Goal: Information Seeking & Learning: Compare options

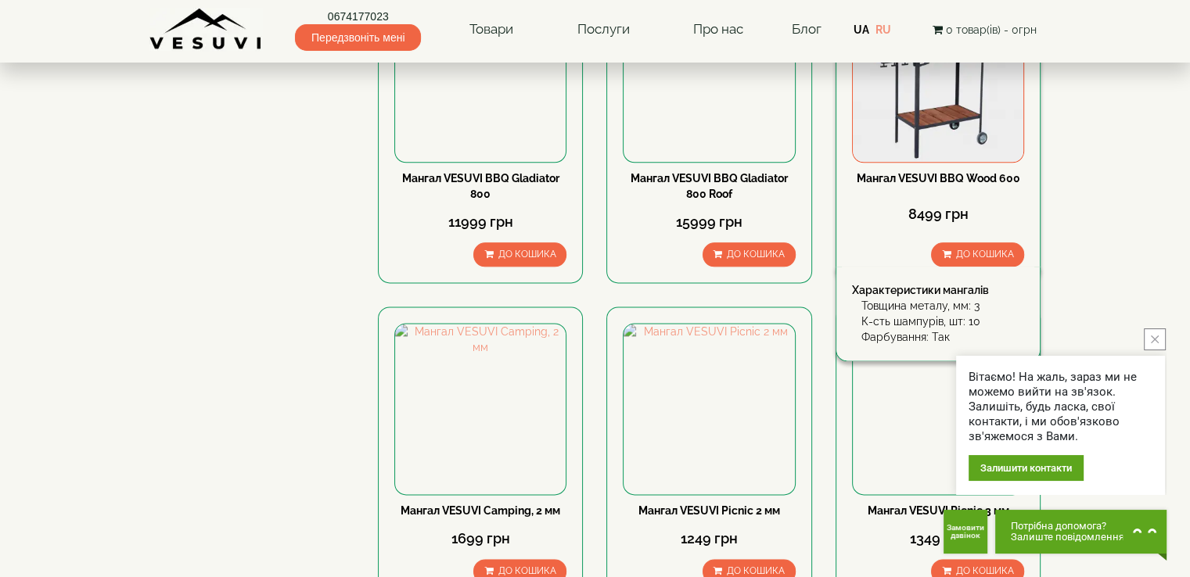
scroll to position [1956, 0]
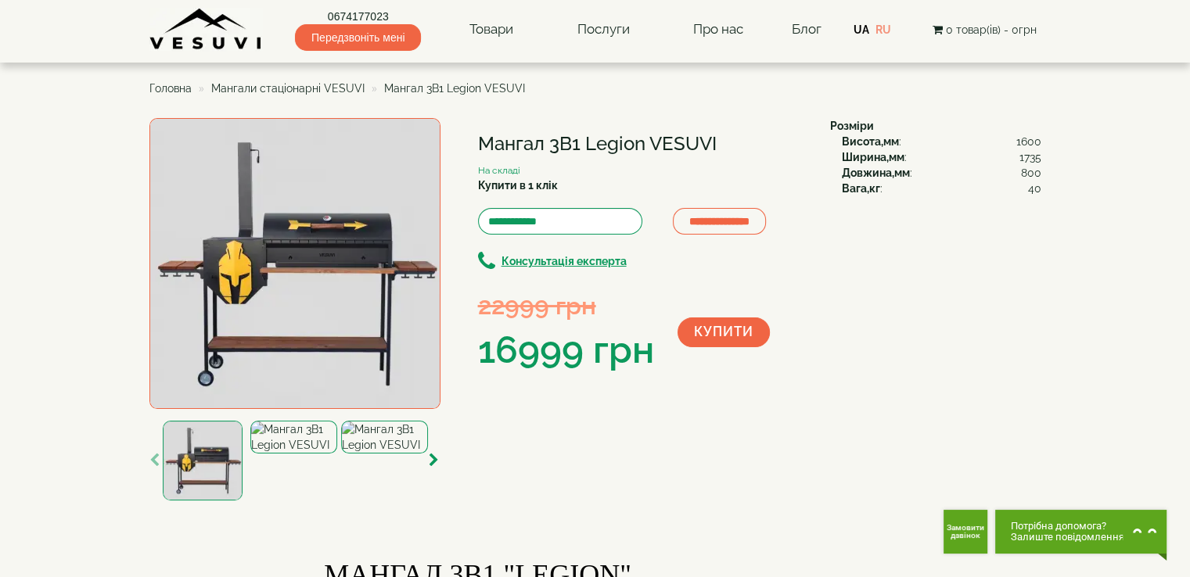
click at [319, 256] on img at bounding box center [294, 263] width 291 height 291
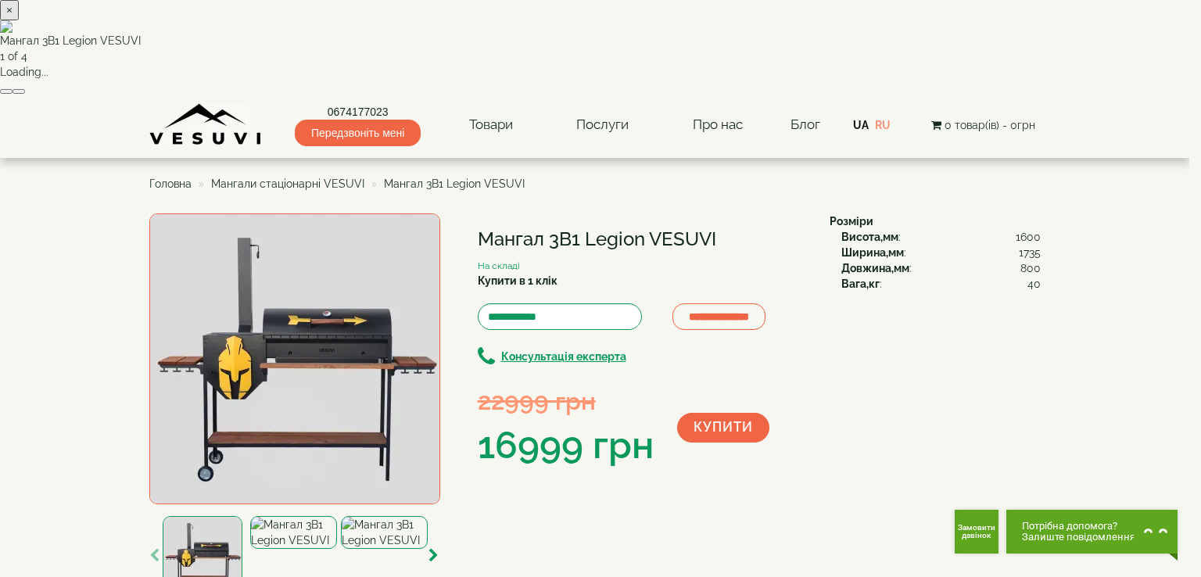
click at [25, 94] on button "button" at bounding box center [19, 91] width 13 height 5
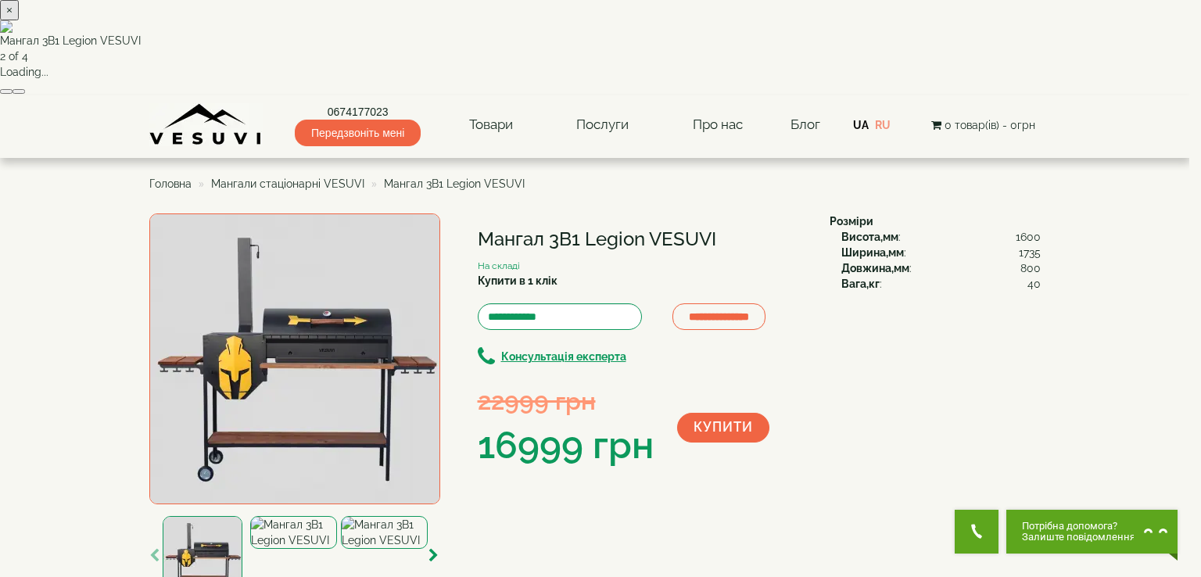
click at [25, 94] on button "button" at bounding box center [19, 91] width 13 height 5
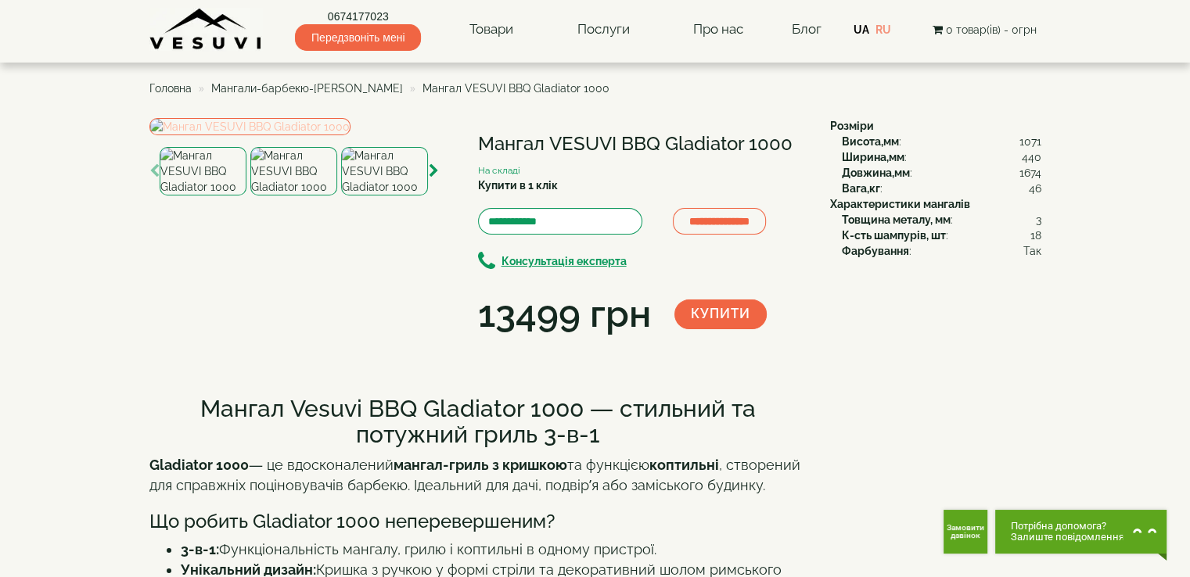
click at [350, 135] on img at bounding box center [249, 126] width 201 height 17
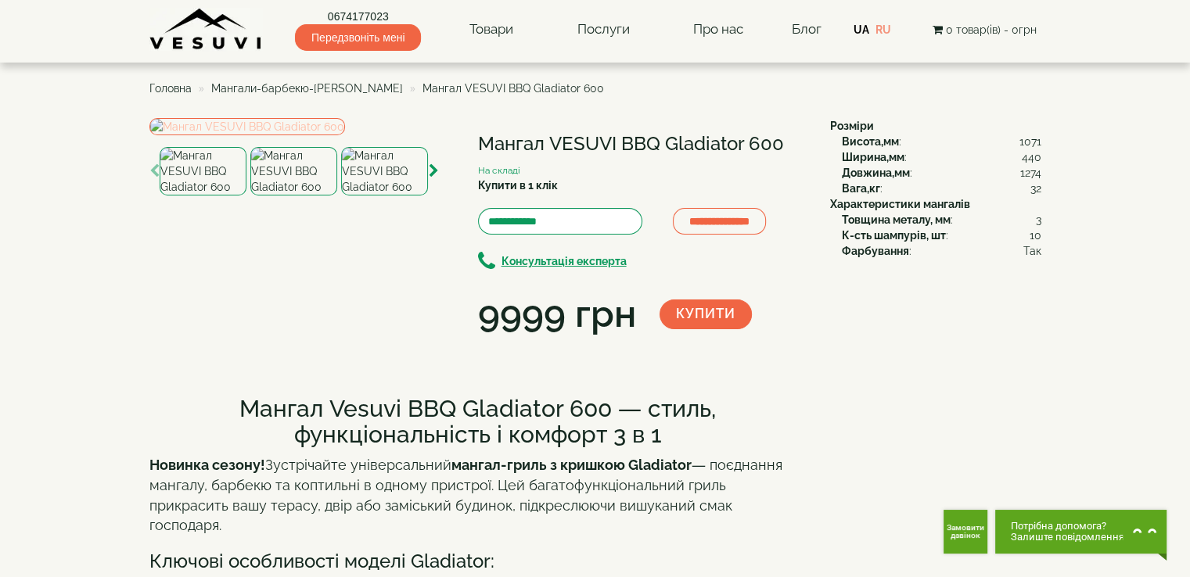
click at [272, 135] on img at bounding box center [247, 126] width 196 height 17
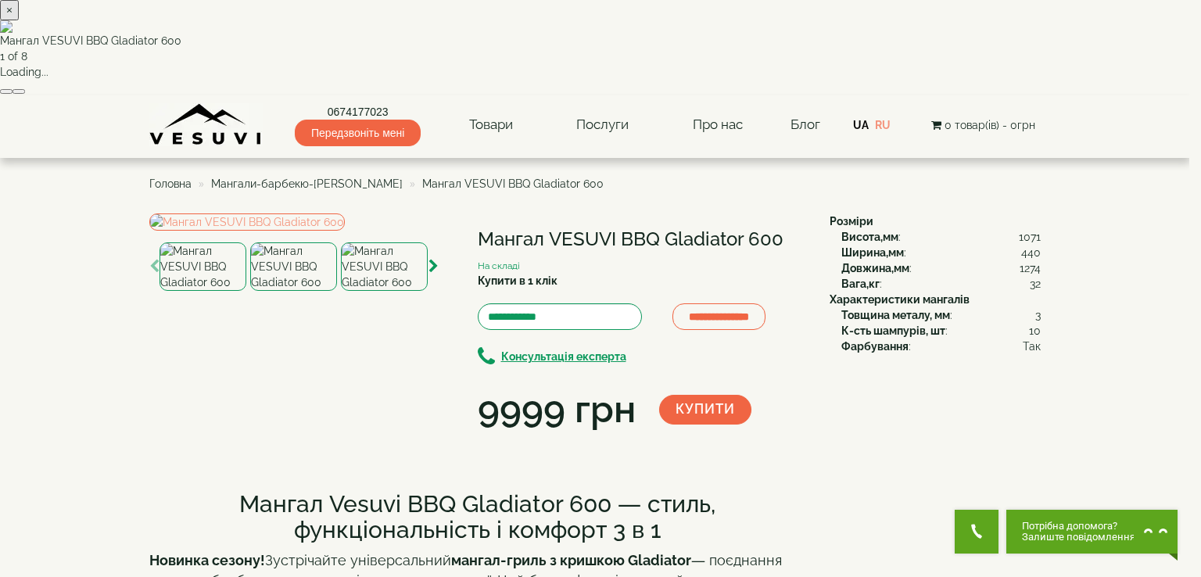
click at [25, 94] on button "button" at bounding box center [19, 91] width 13 height 5
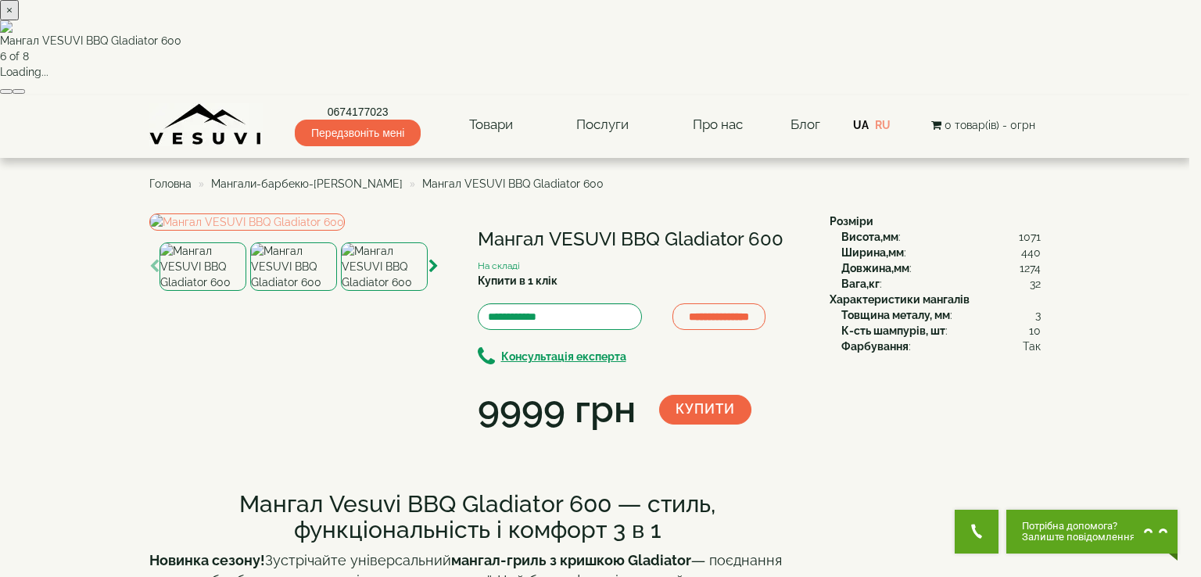
click at [25, 94] on button "button" at bounding box center [19, 91] width 13 height 5
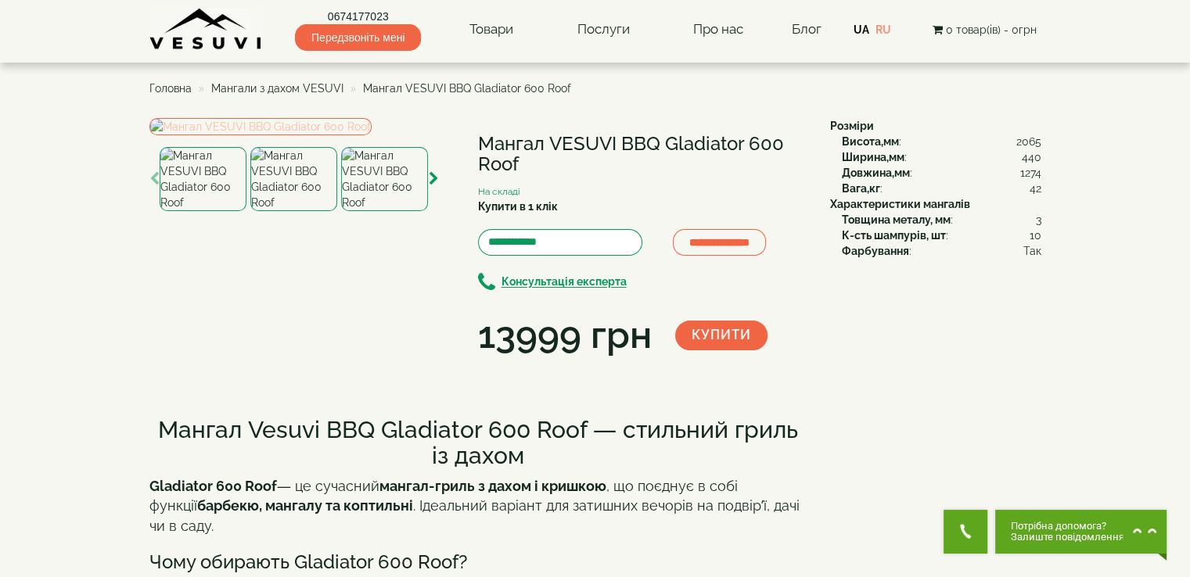
click at [369, 135] on img at bounding box center [260, 126] width 222 height 17
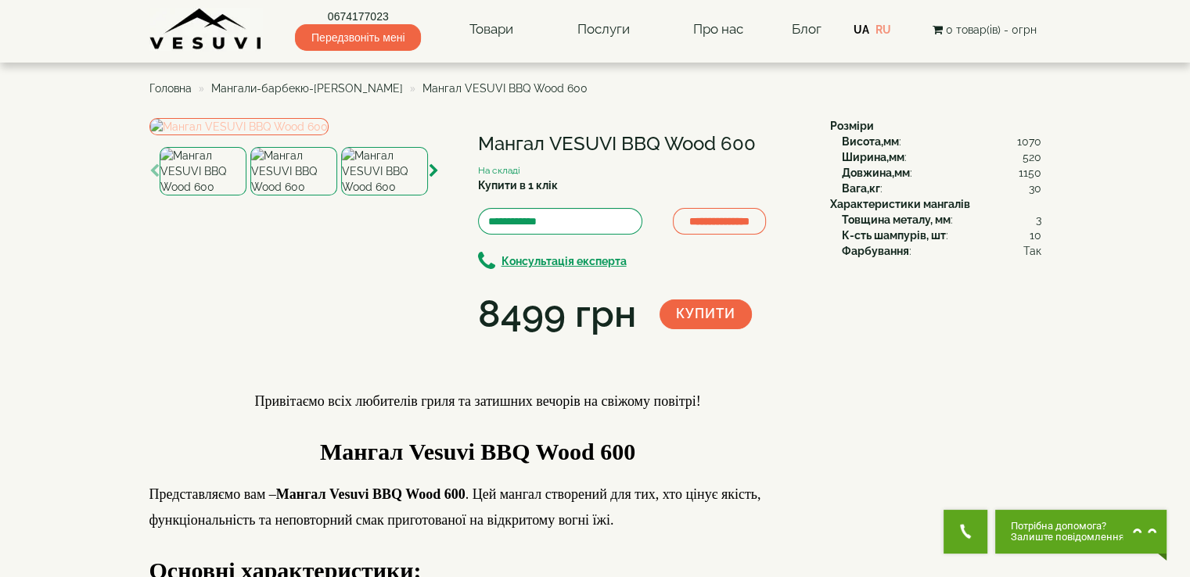
click at [329, 135] on img at bounding box center [238, 126] width 179 height 17
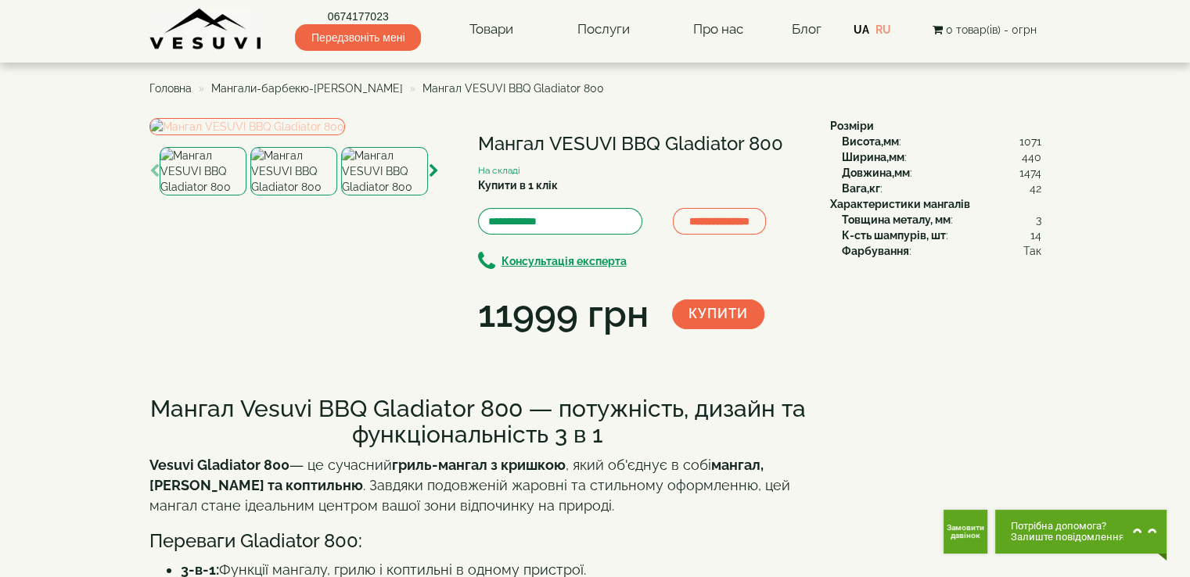
click at [332, 135] on img at bounding box center [247, 126] width 196 height 17
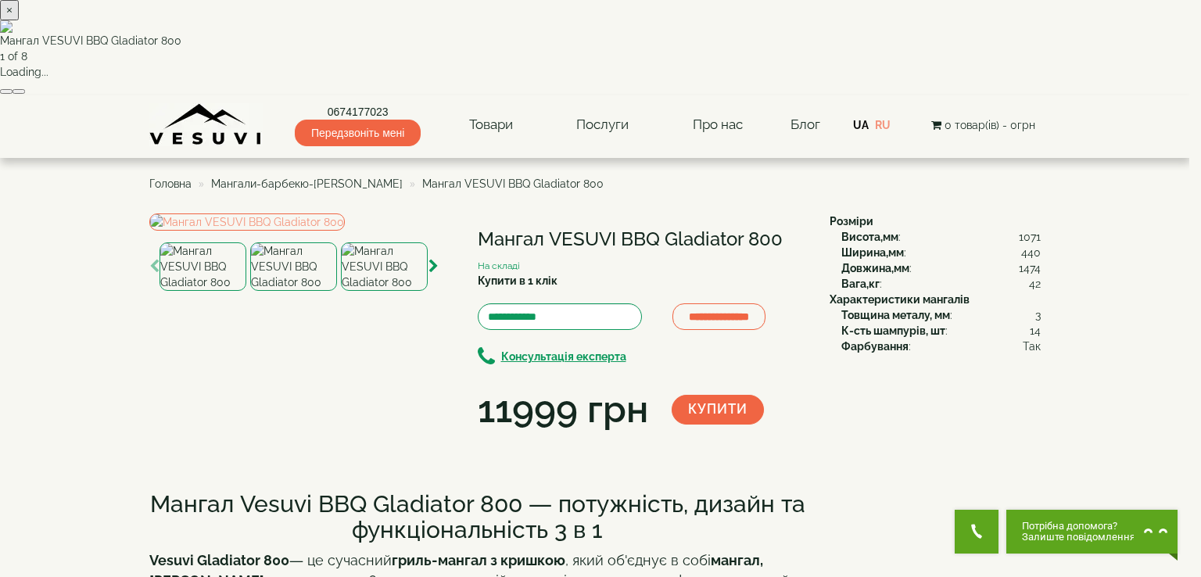
click at [25, 94] on button "button" at bounding box center [19, 91] width 13 height 5
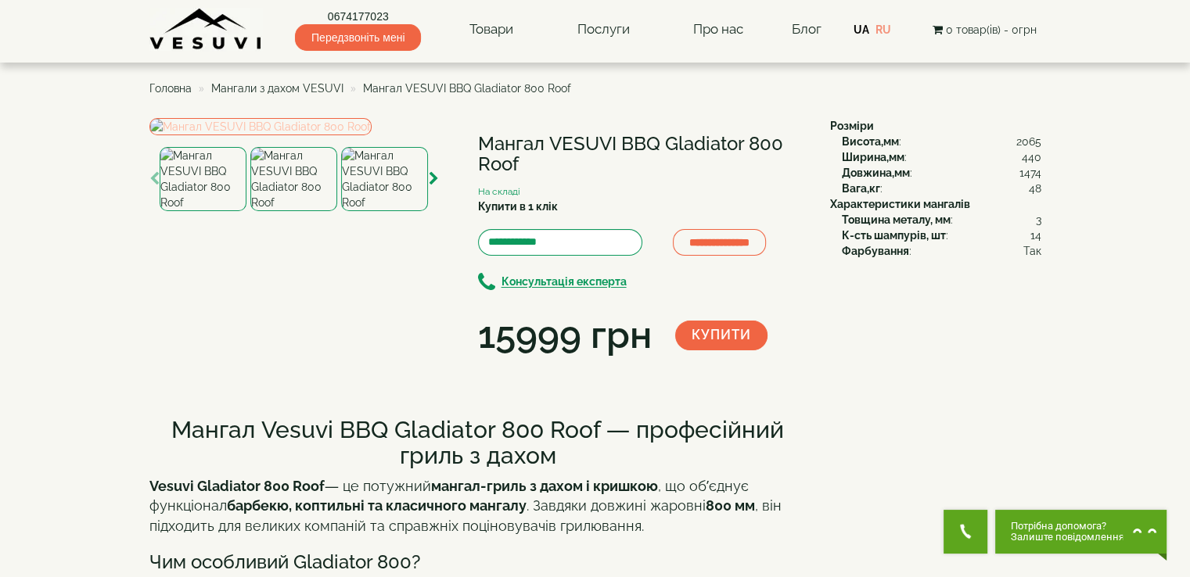
click at [328, 135] on img at bounding box center [260, 126] width 222 height 17
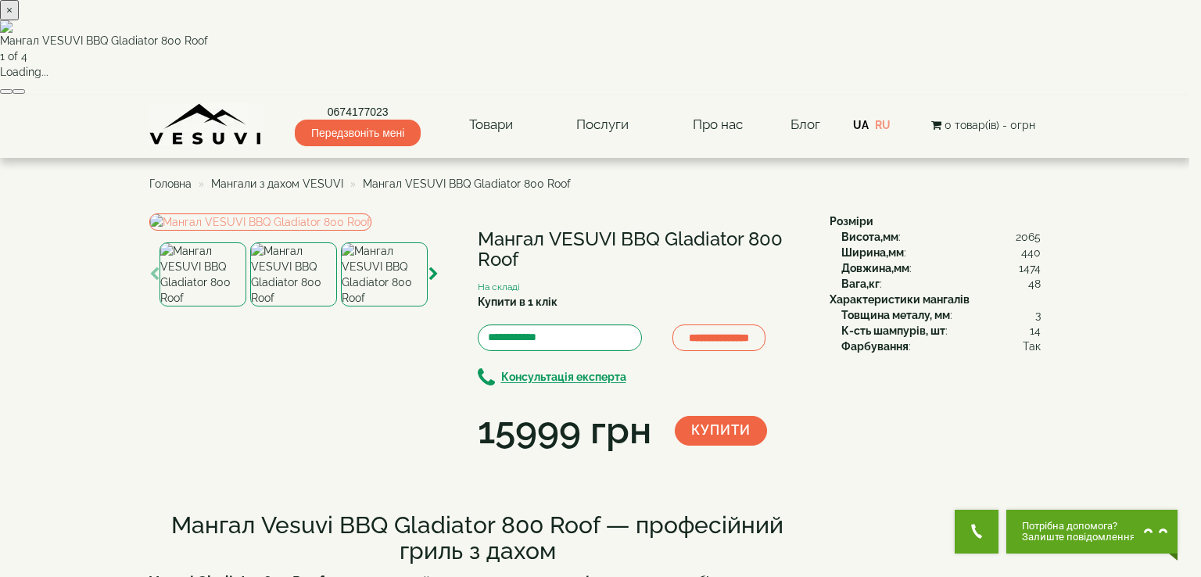
click at [25, 94] on button "button" at bounding box center [19, 91] width 13 height 5
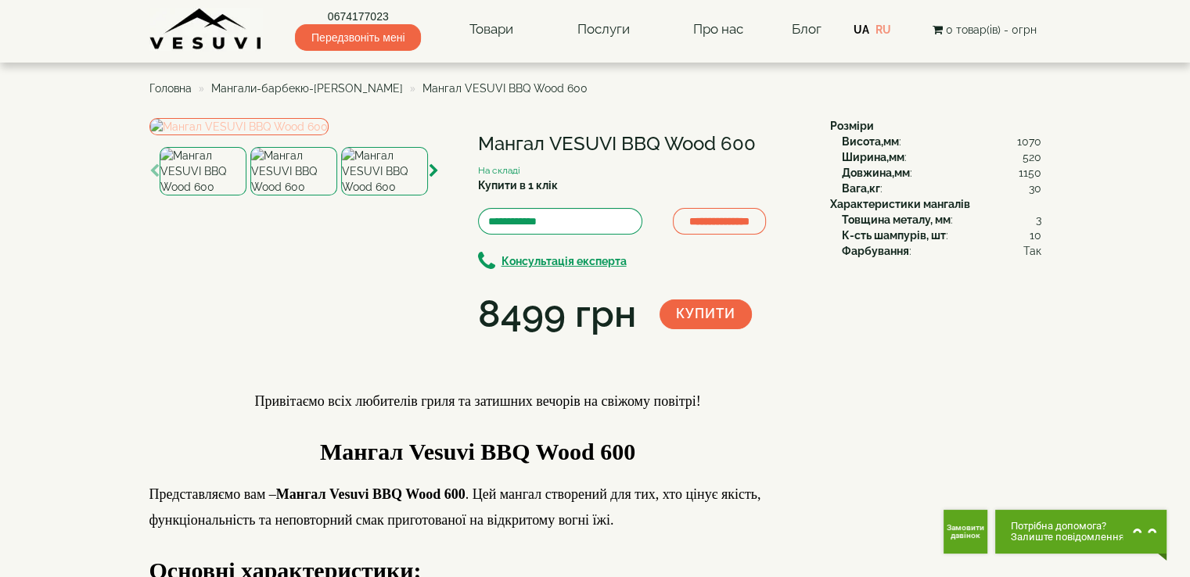
click at [329, 135] on img at bounding box center [238, 126] width 179 height 17
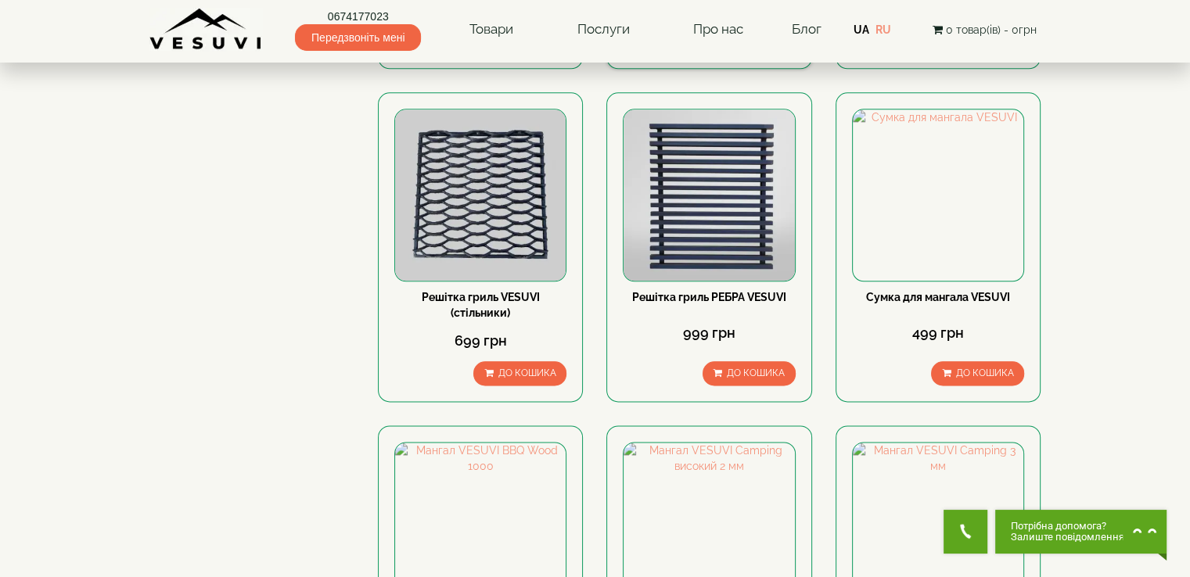
scroll to position [2034, 0]
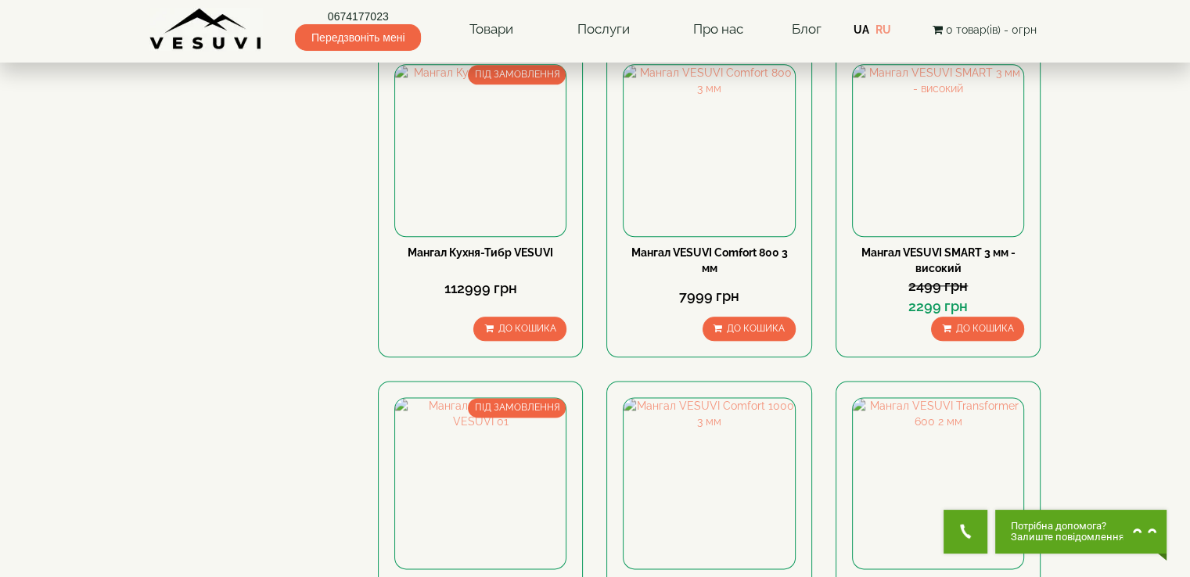
scroll to position [1643, 0]
